Goal: Navigation & Orientation: Find specific page/section

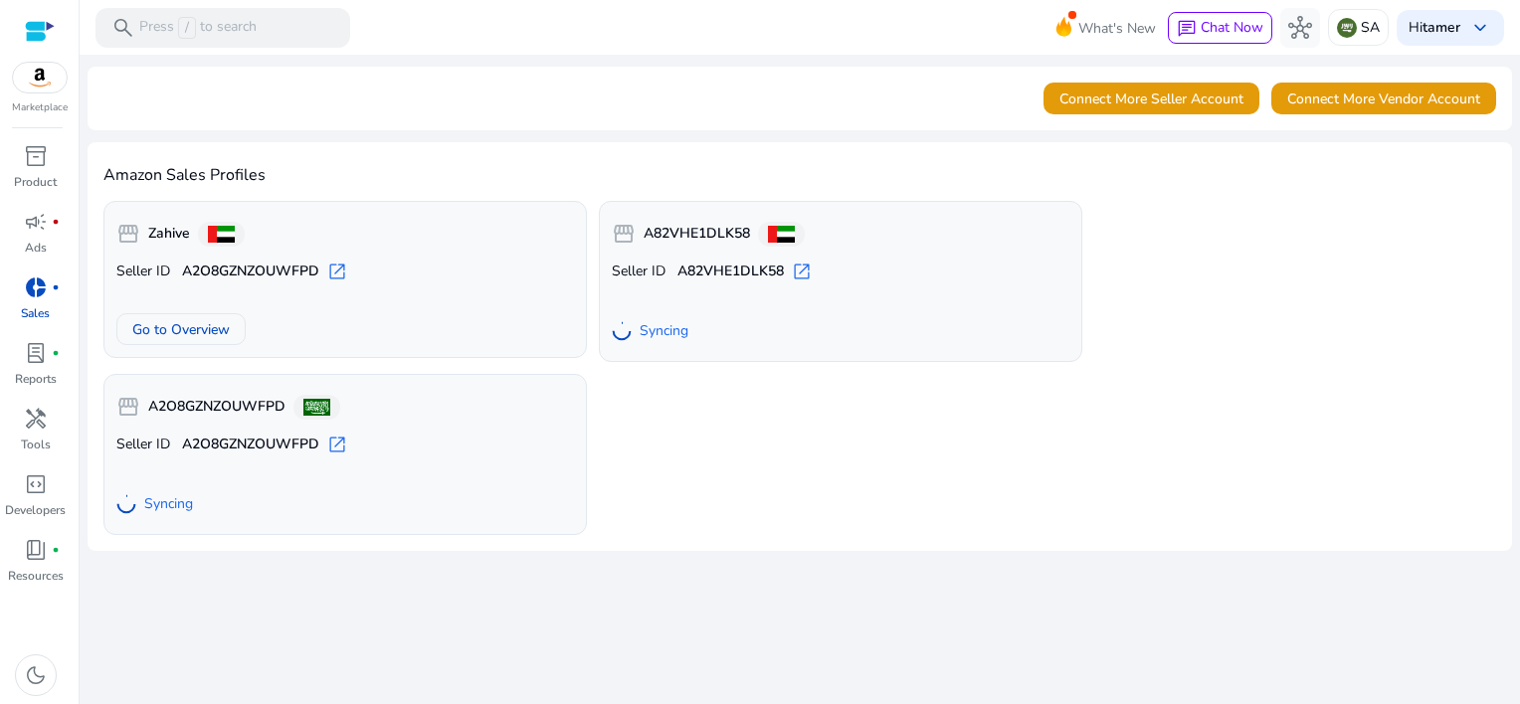
drag, startPoint x: 37, startPoint y: 296, endPoint x: 47, endPoint y: 298, distance: 10.1
click at [37, 296] on span "donut_small" at bounding box center [36, 288] width 24 height 24
click at [43, 375] on p "Reports" at bounding box center [36, 379] width 42 height 18
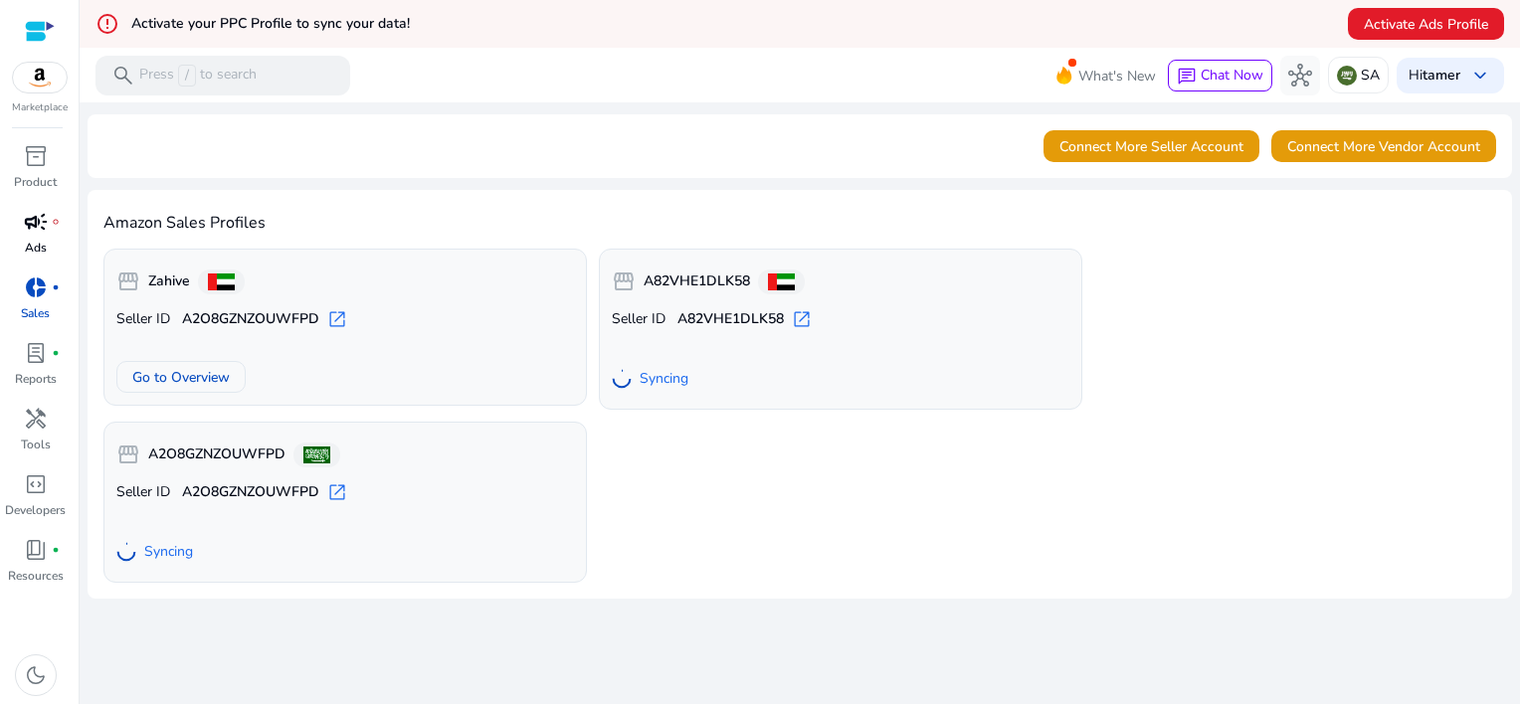
click at [44, 231] on span "campaign" at bounding box center [36, 222] width 24 height 24
click at [44, 223] on span "campaign" at bounding box center [36, 222] width 24 height 24
click at [183, 556] on span "Syncing" at bounding box center [168, 552] width 49 height 20
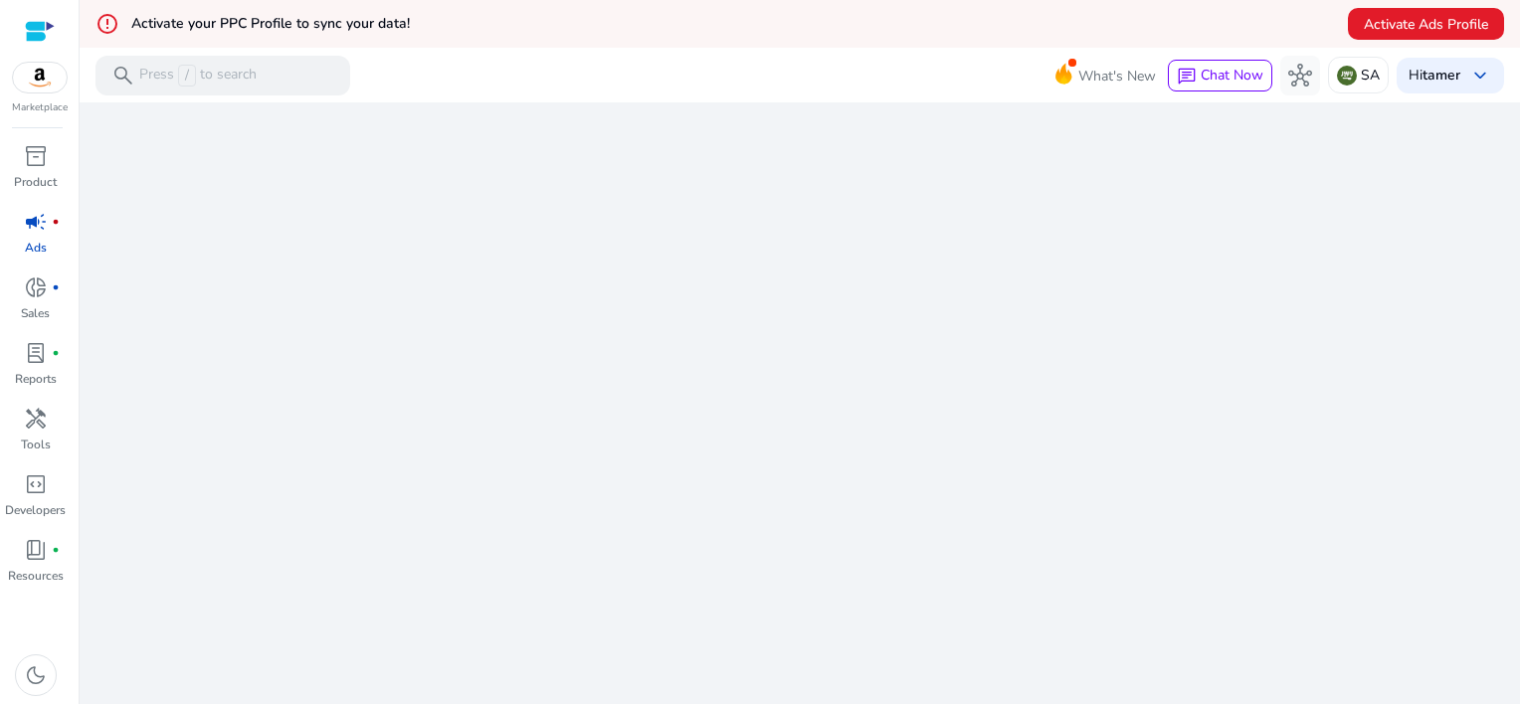
click at [39, 240] on p "Ads" at bounding box center [36, 248] width 22 height 18
click at [39, 168] on span "inventory_2" at bounding box center [36, 156] width 24 height 24
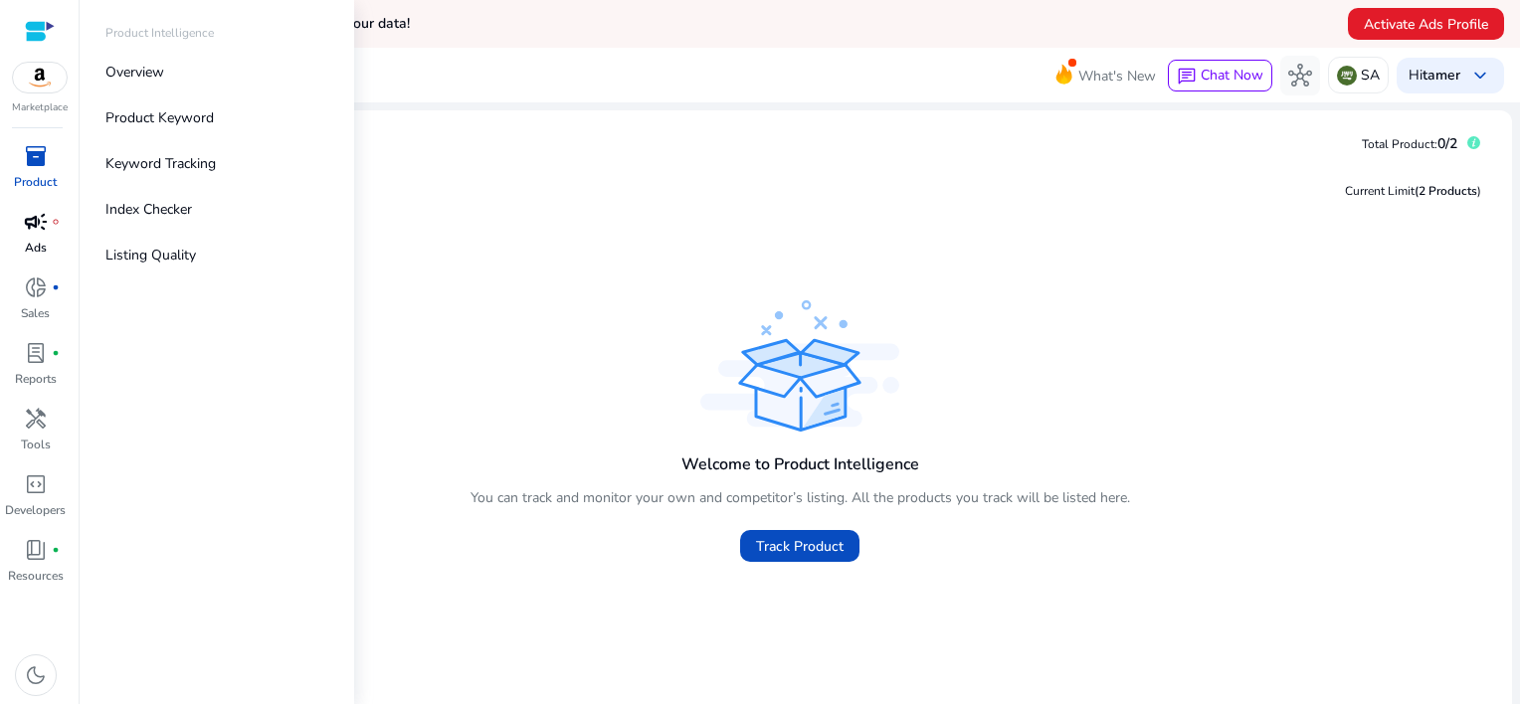
click at [44, 231] on span "campaign" at bounding box center [36, 222] width 24 height 24
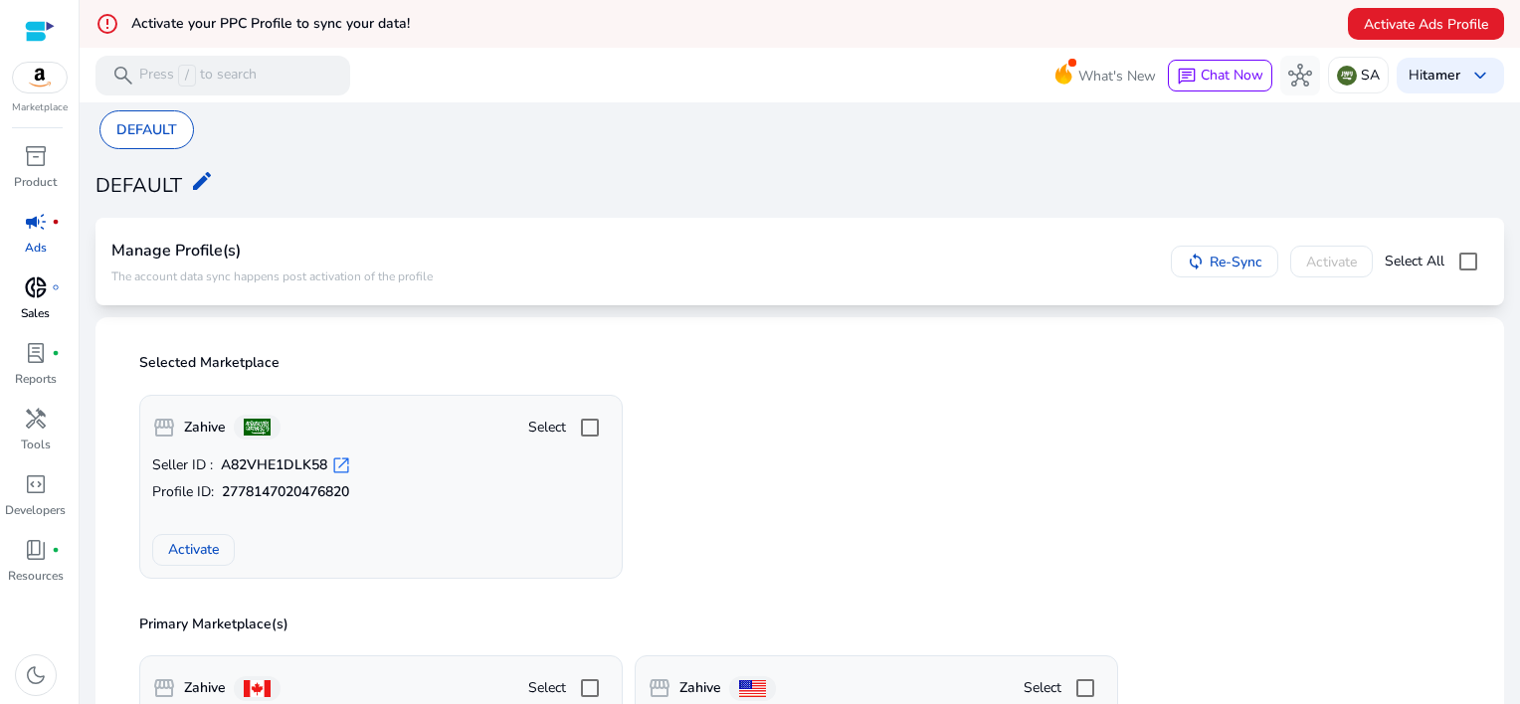
click at [43, 287] on span "donut_small" at bounding box center [36, 288] width 24 height 24
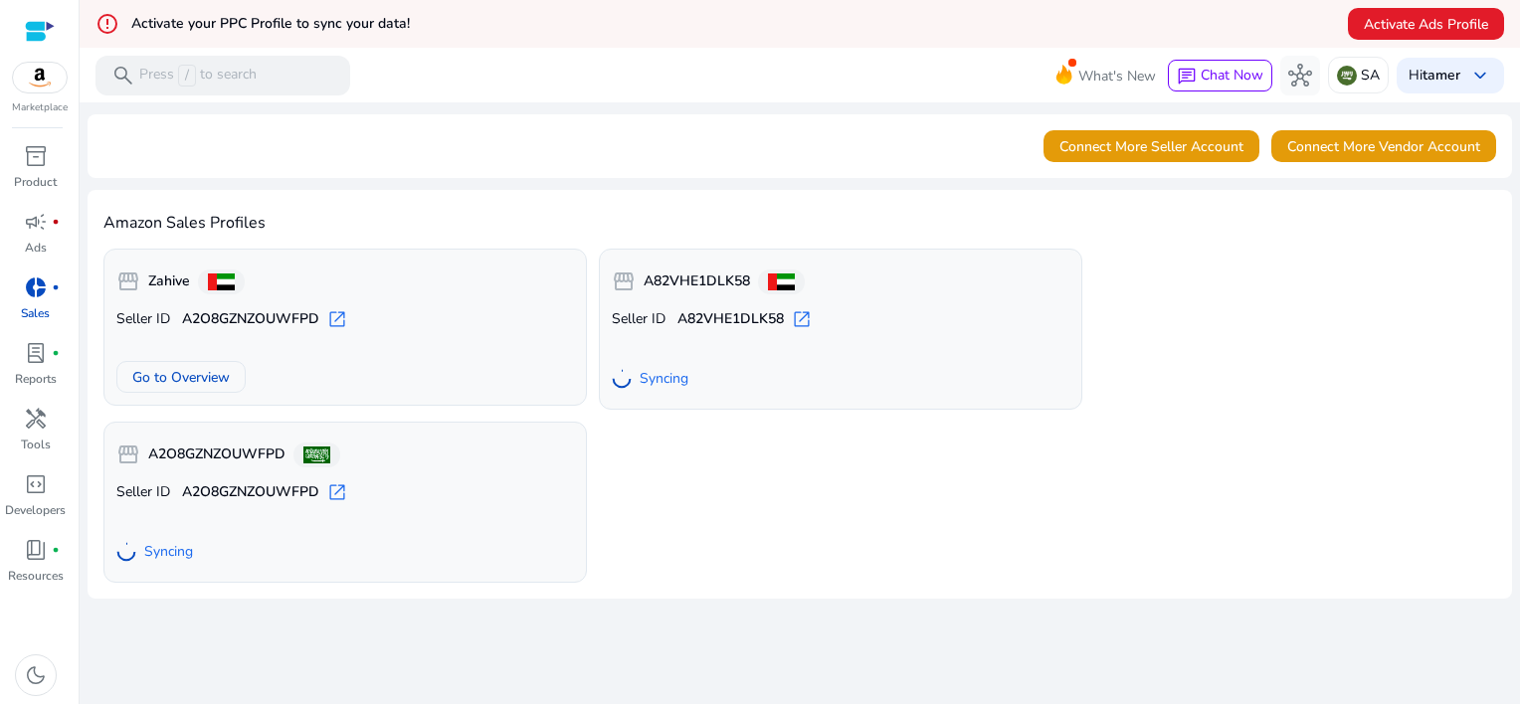
click at [162, 286] on b "Zahive" at bounding box center [169, 282] width 42 height 20
click at [47, 299] on span "donut_small" at bounding box center [36, 288] width 24 height 24
